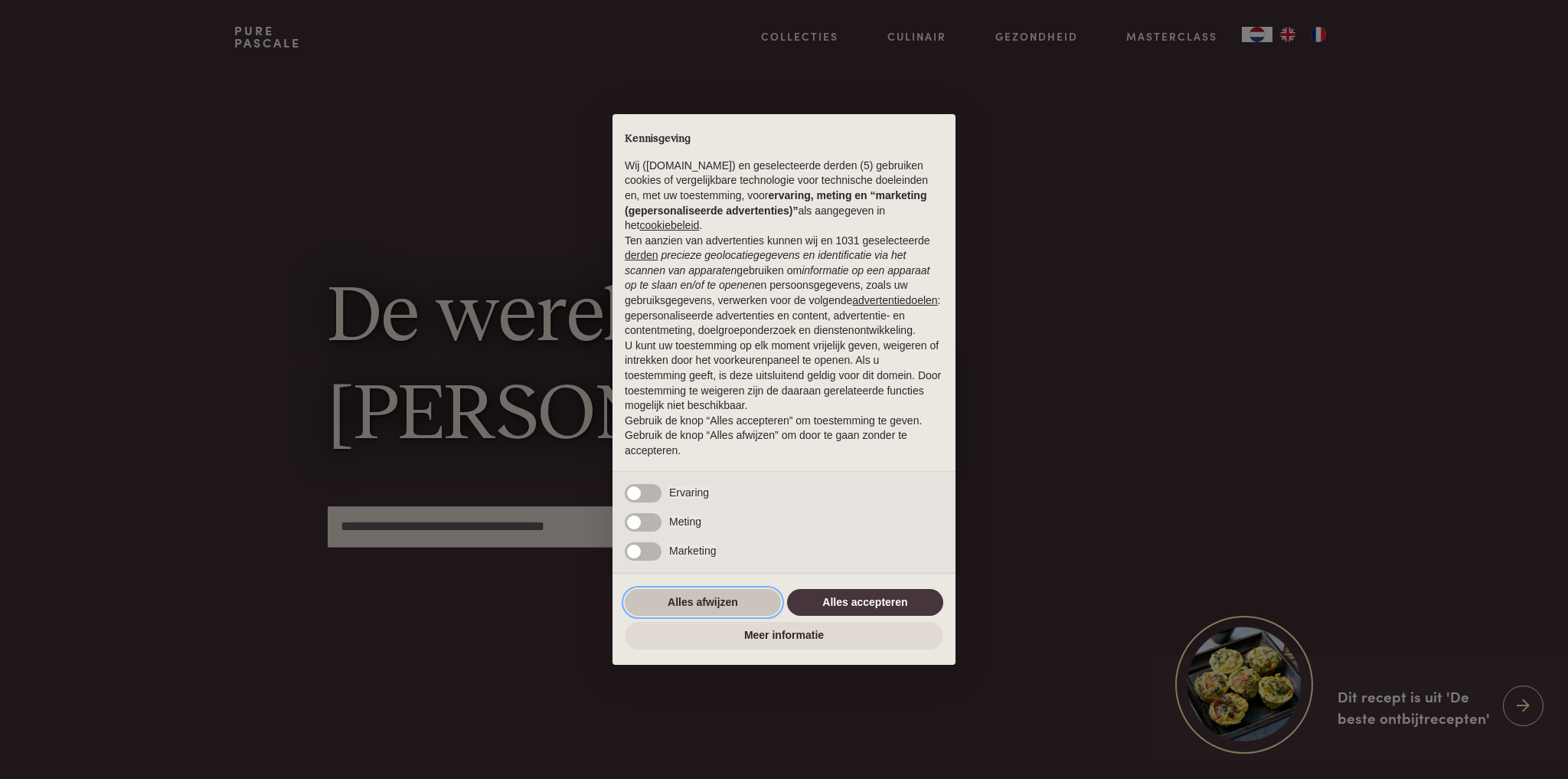
click at [733, 611] on button "Alles afwijzen" at bounding box center [703, 602] width 156 height 28
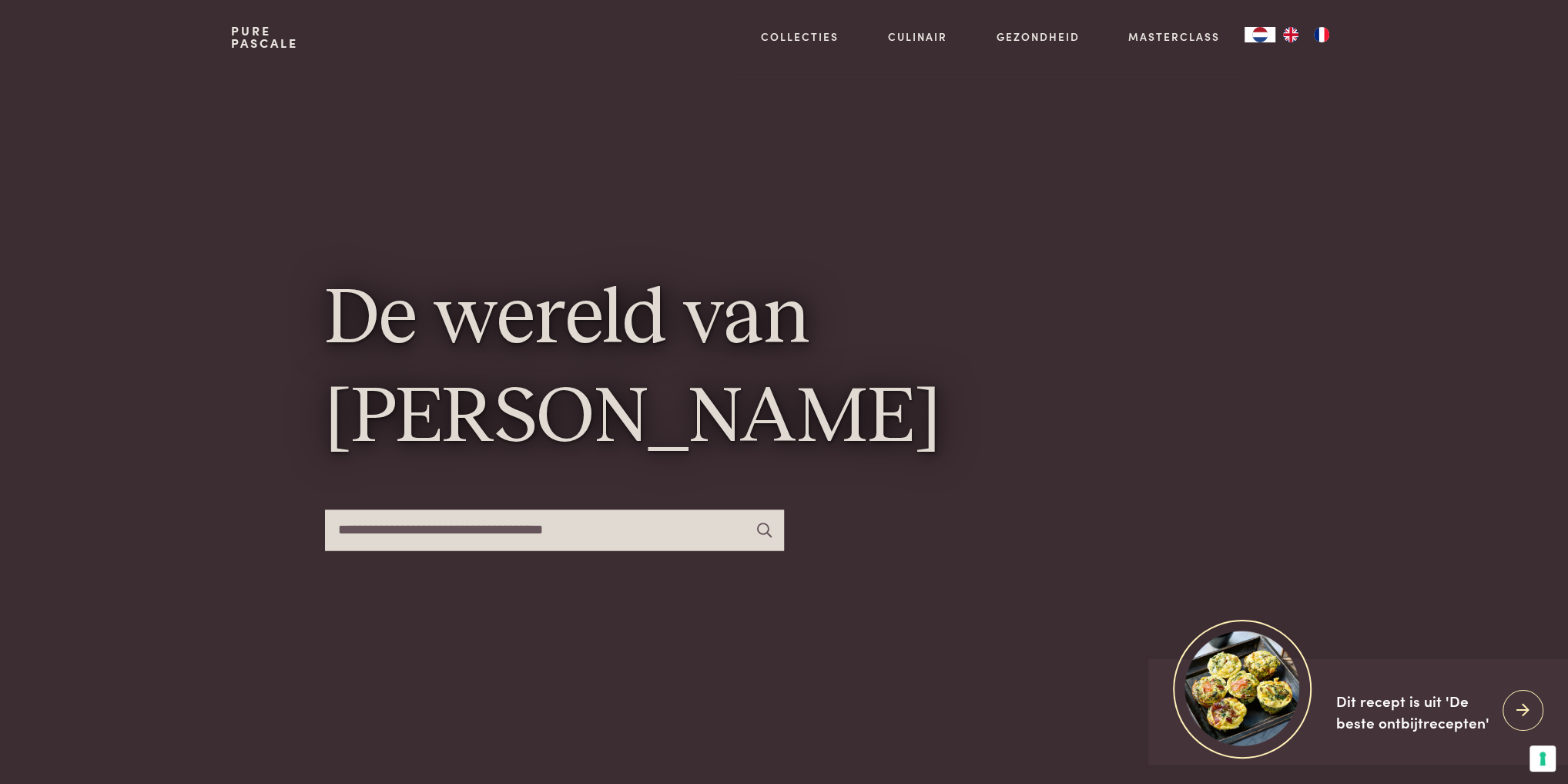
click at [1288, 37] on img "EN" at bounding box center [1290, 35] width 18 height 16
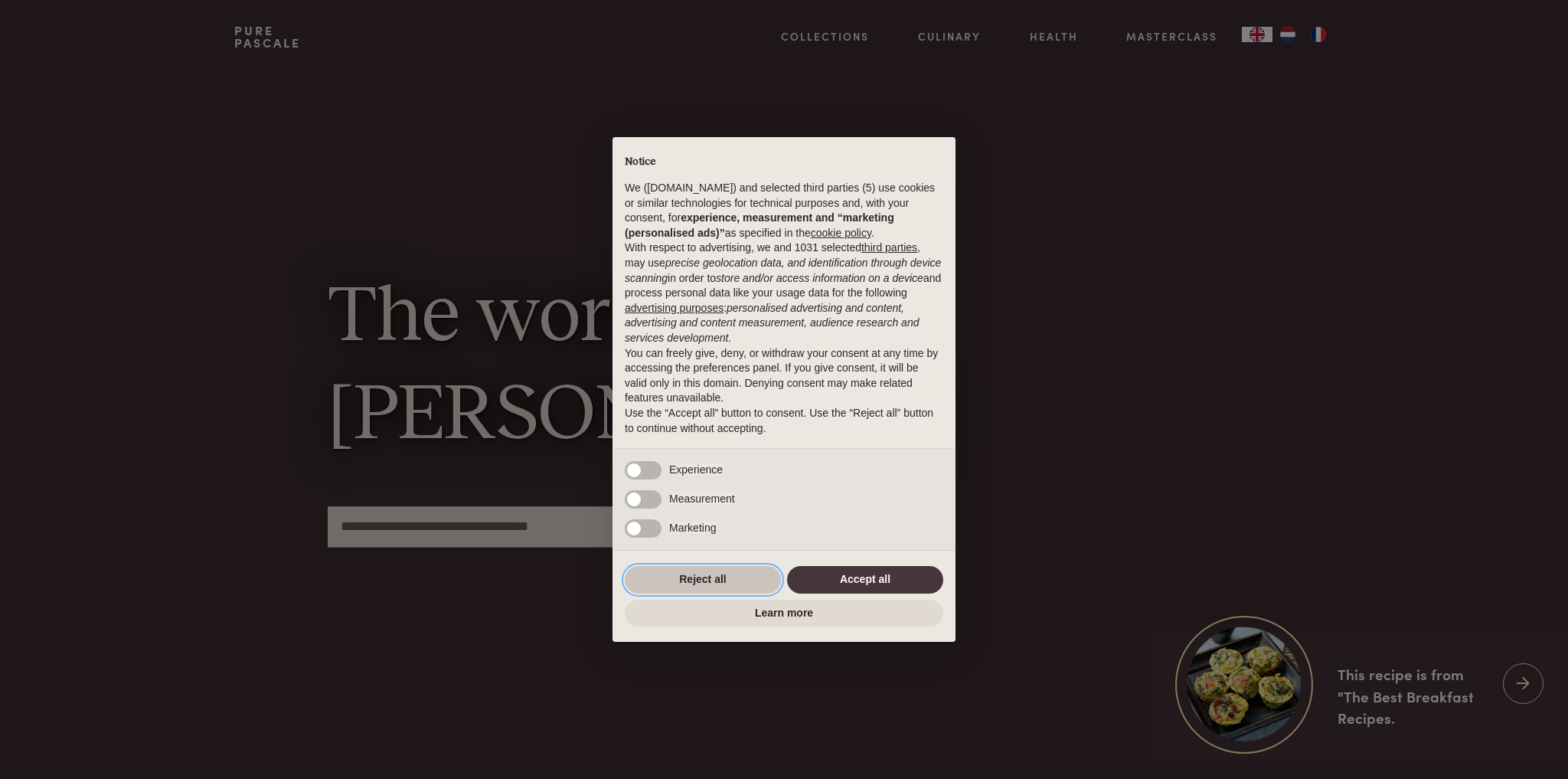
click at [723, 581] on button "Reject all" at bounding box center [703, 580] width 156 height 28
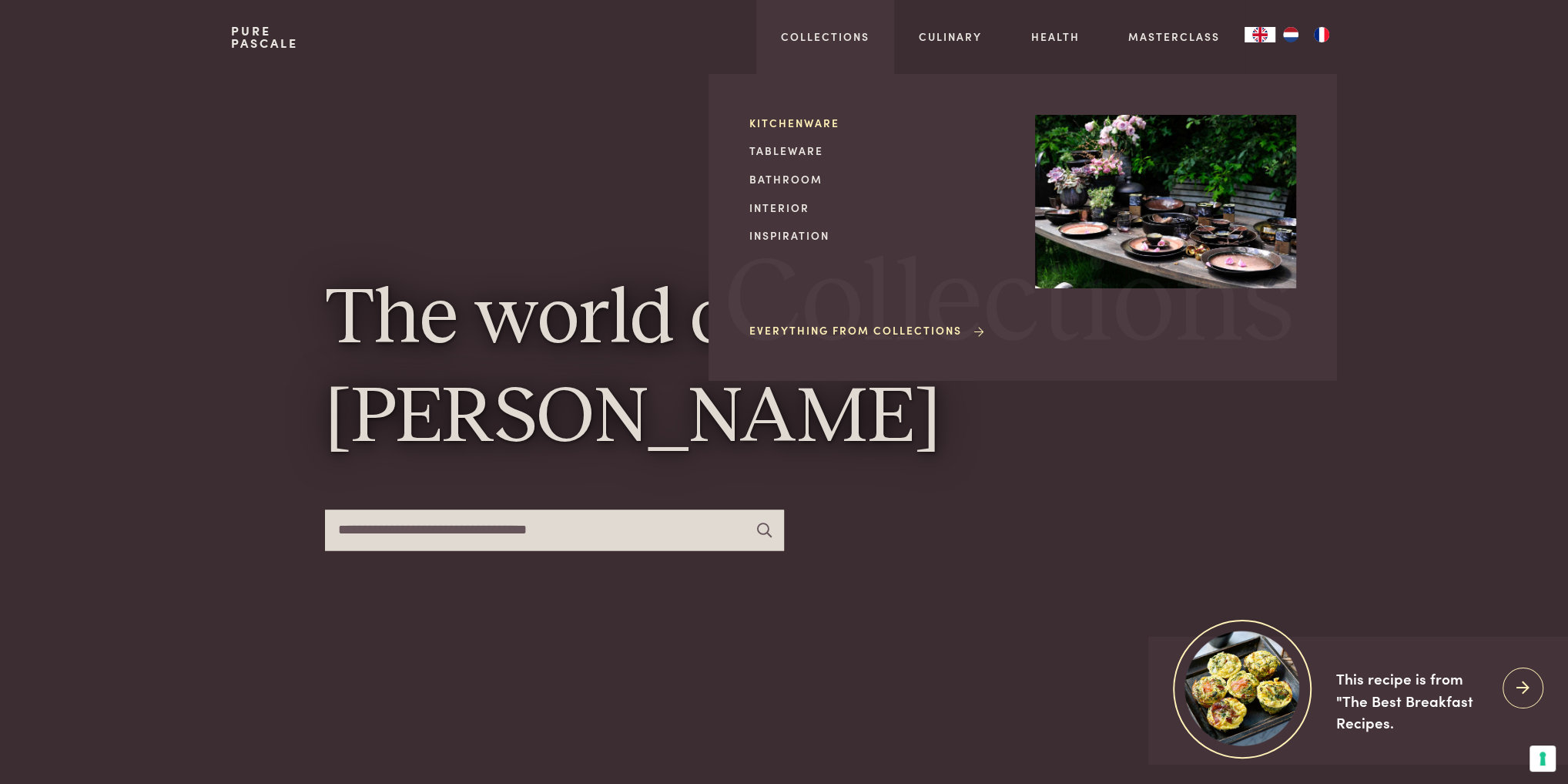
click at [809, 121] on link "Kitchenware" at bounding box center [880, 123] width 261 height 16
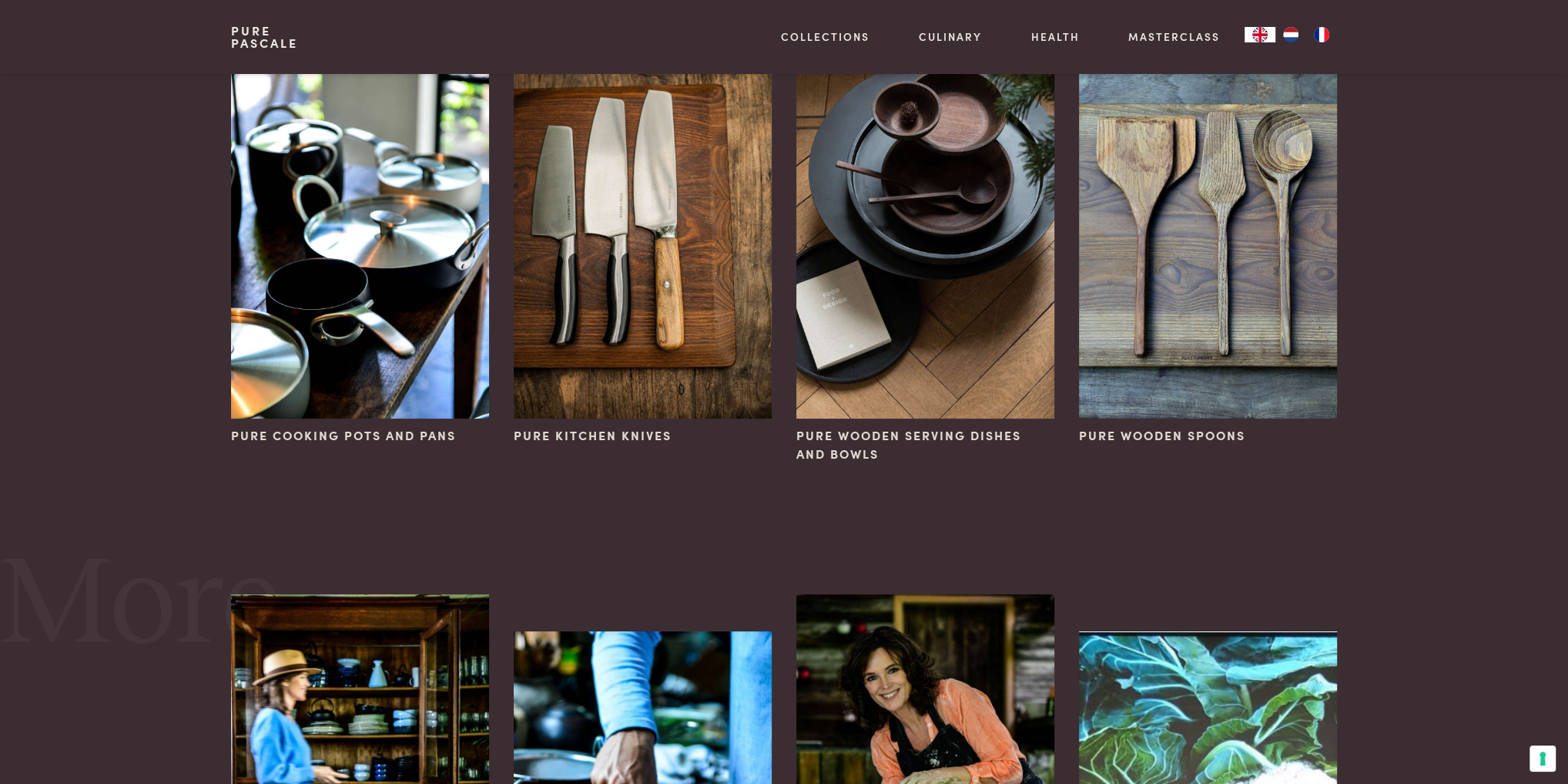
scroll to position [144, 0]
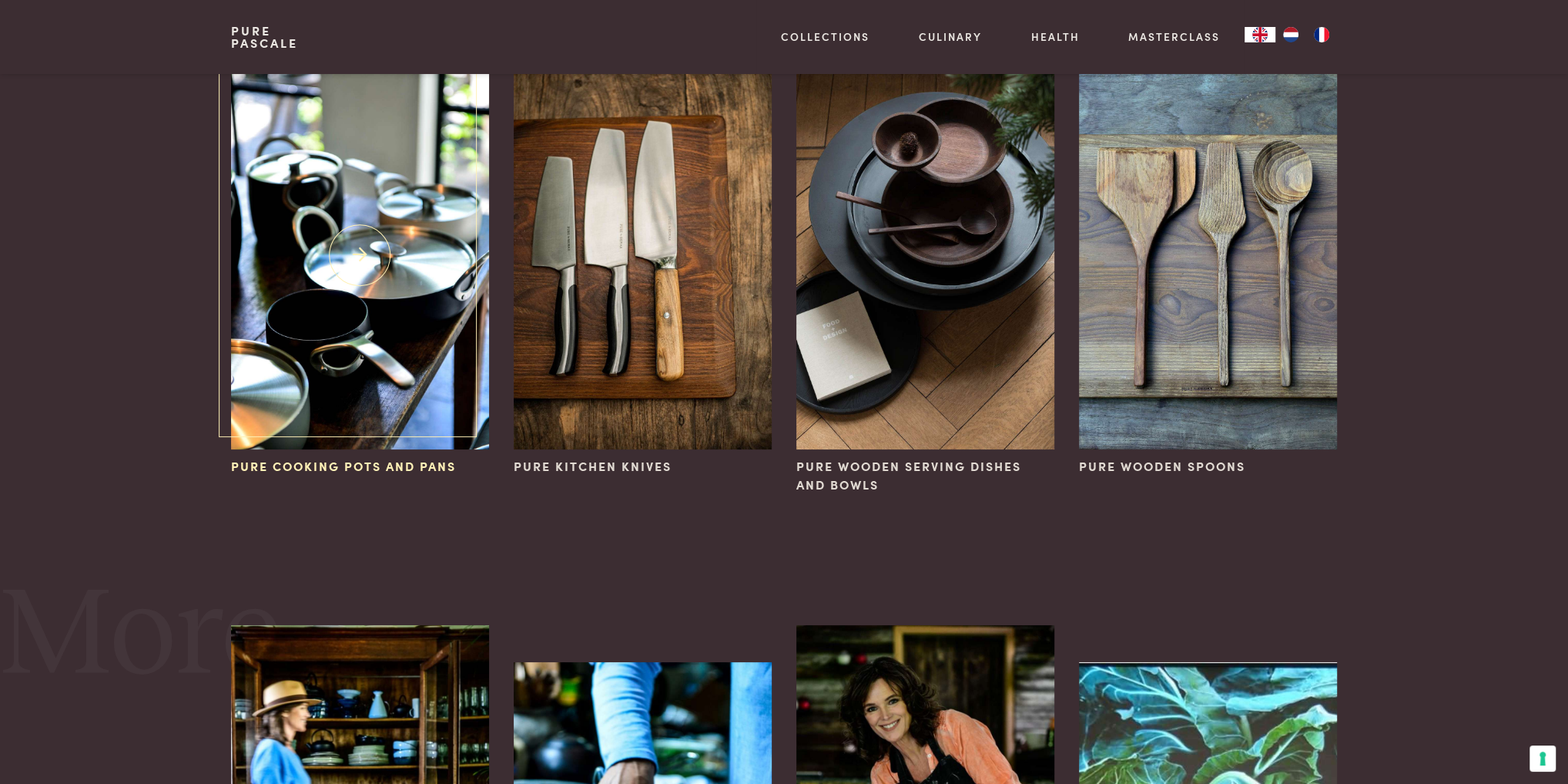
click at [394, 361] on img at bounding box center [360, 255] width 258 height 387
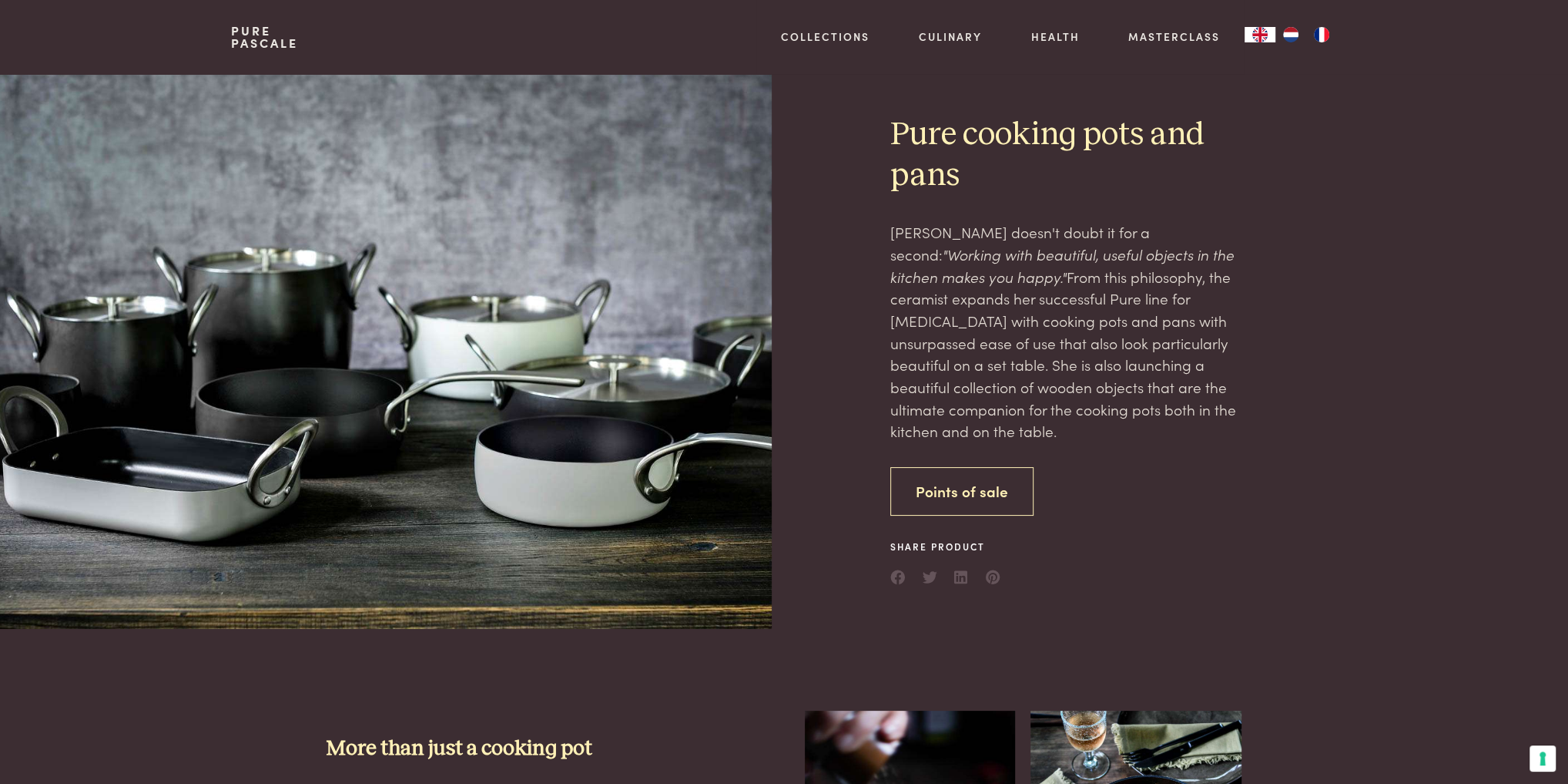
click at [911, 479] on link "Points of sale" at bounding box center [962, 491] width 144 height 48
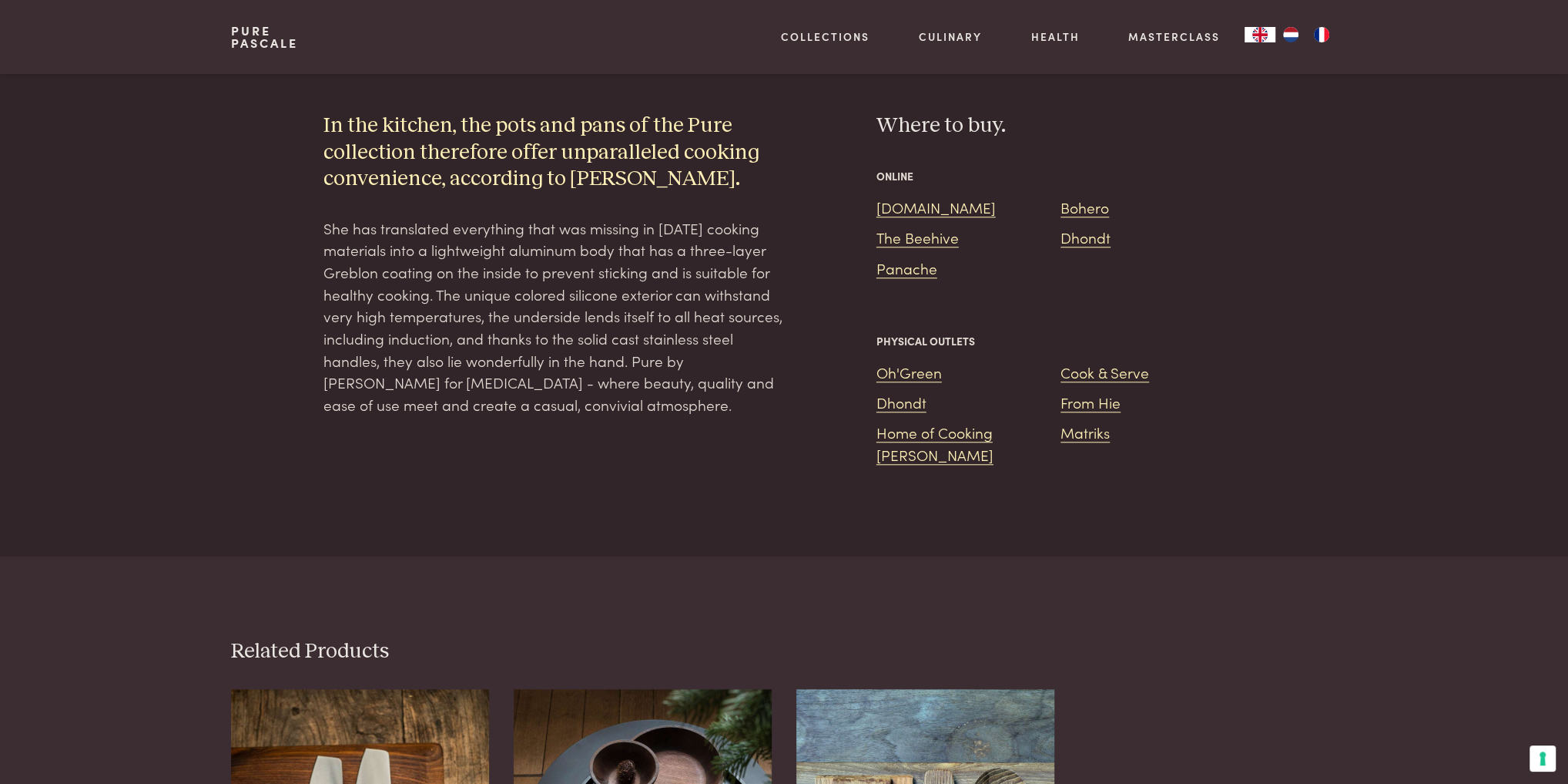
scroll to position [1312, 0]
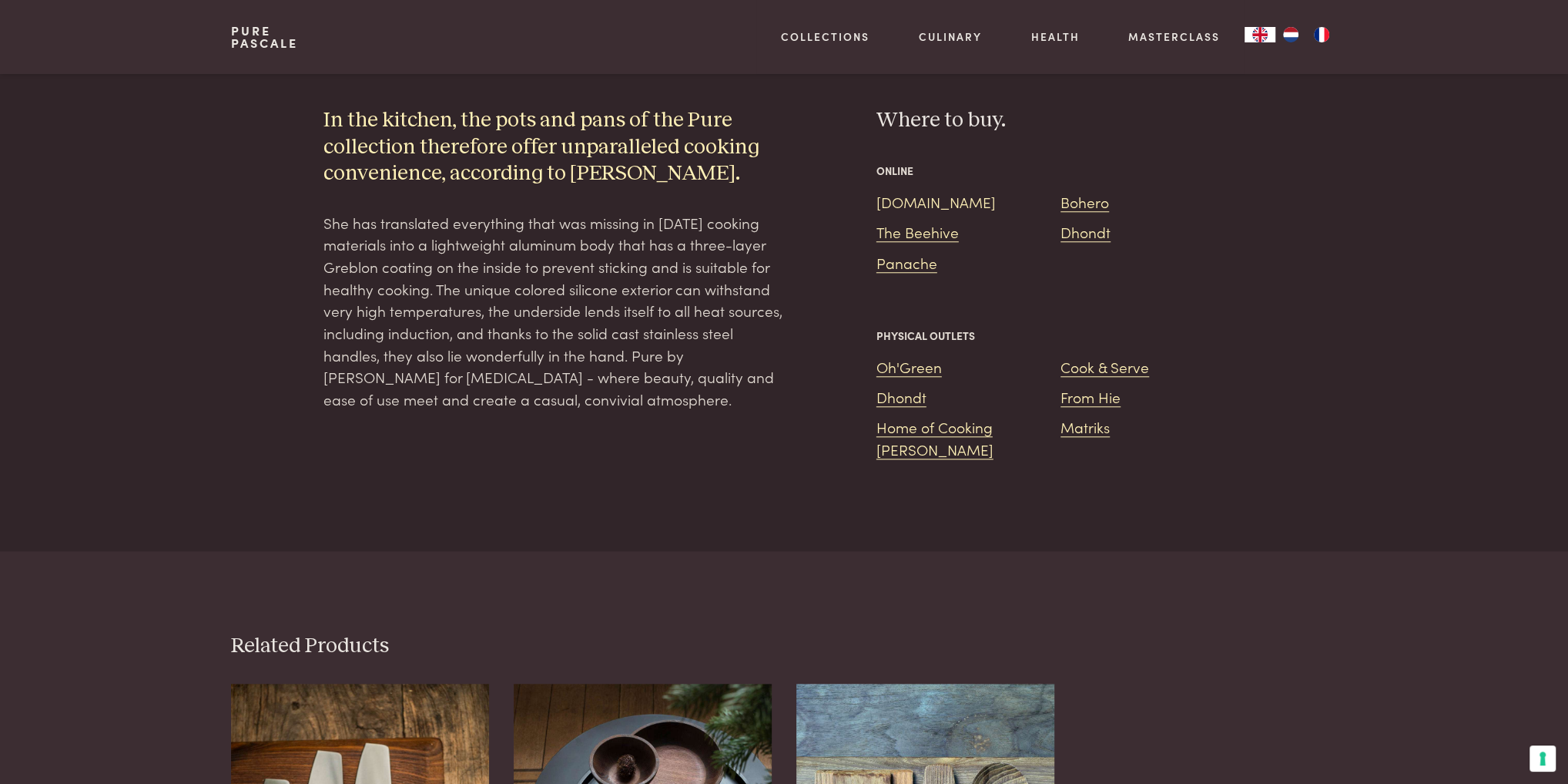
click at [920, 191] on link "Bol.com" at bounding box center [936, 201] width 119 height 21
click at [1067, 191] on link "Bohero" at bounding box center [1084, 201] width 48 height 21
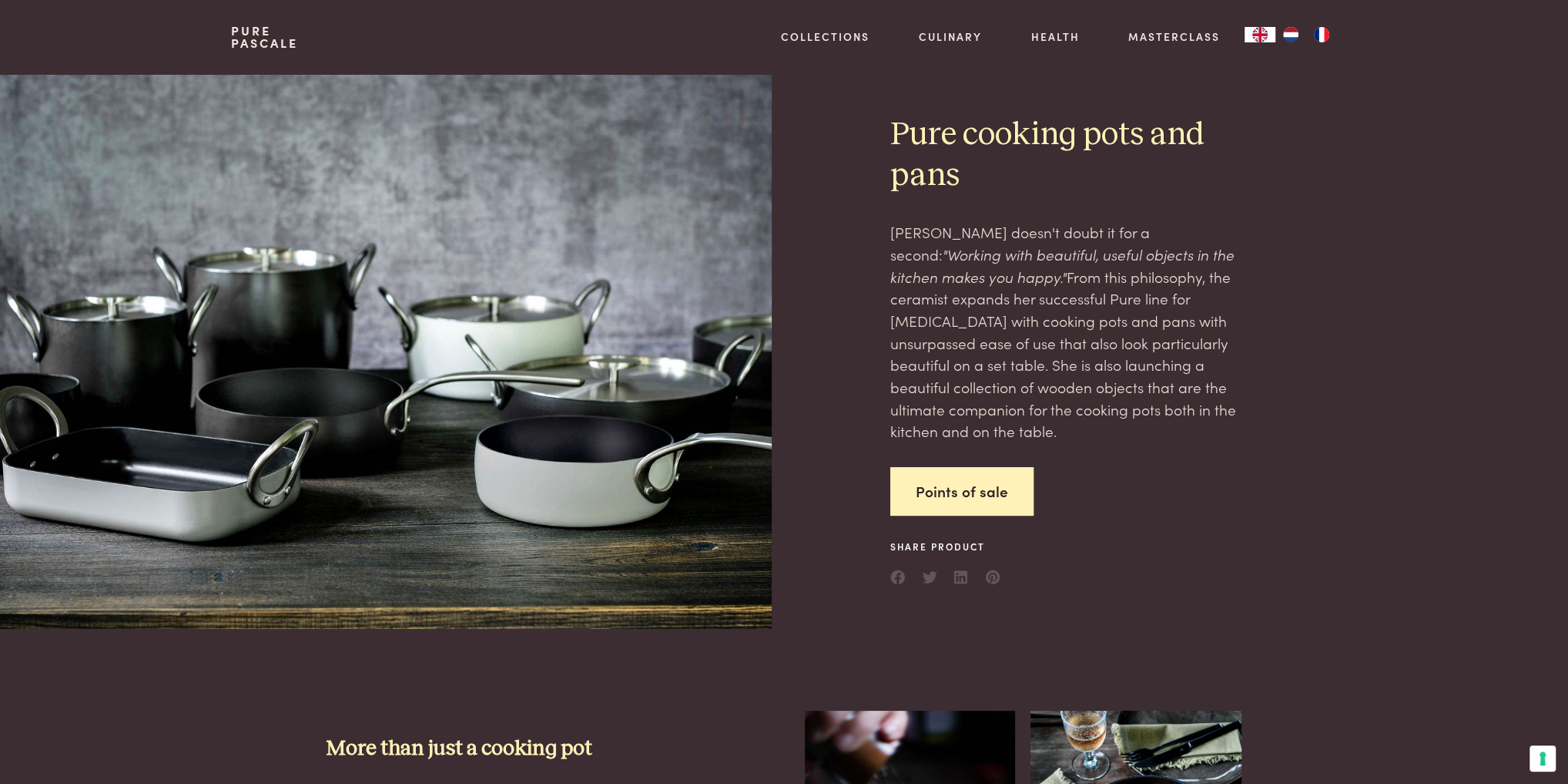
scroll to position [1312, 0]
